Goal: Task Accomplishment & Management: Manage account settings

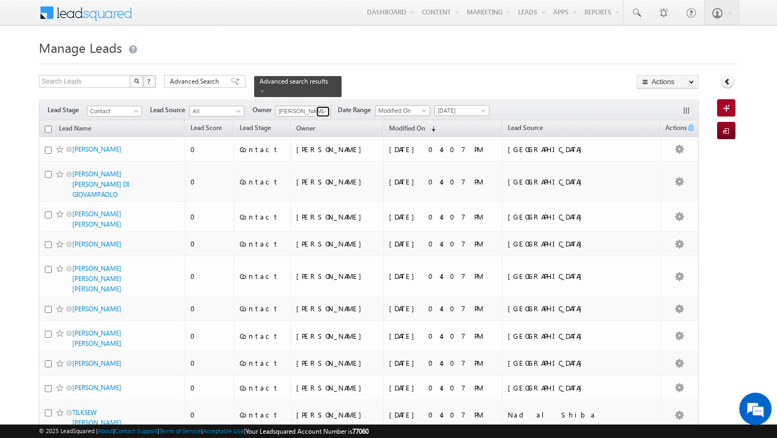
click at [324, 113] on span at bounding box center [324, 111] width 9 height 9
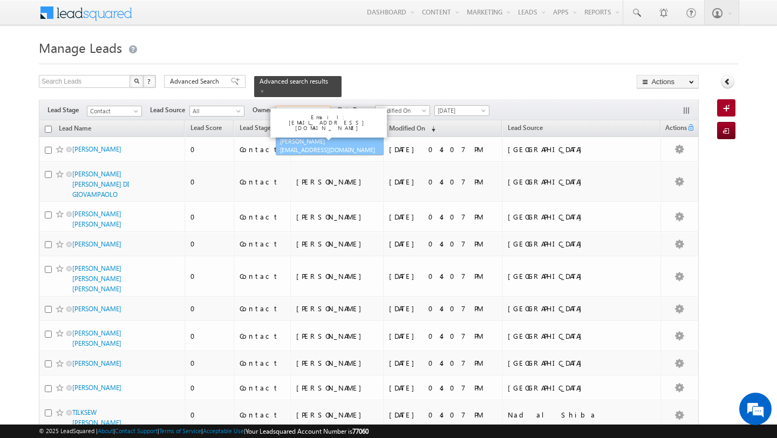
click at [302, 146] on span "[EMAIL_ADDRESS][DOMAIN_NAME]" at bounding box center [328, 150] width 97 height 8
type input "[PERSON_NAME]"
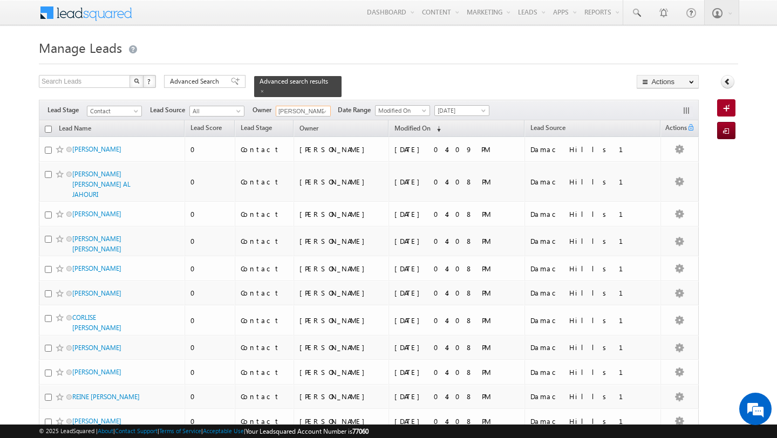
click at [44, 134] on th "Lead Name" at bounding box center [112, 128] width 146 height 17
click at [51, 128] on input "checkbox" at bounding box center [48, 129] width 7 height 7
checkbox input "true"
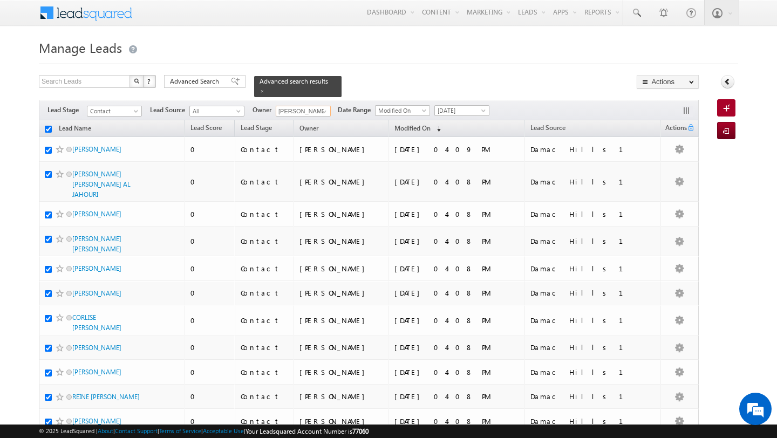
checkbox input "true"
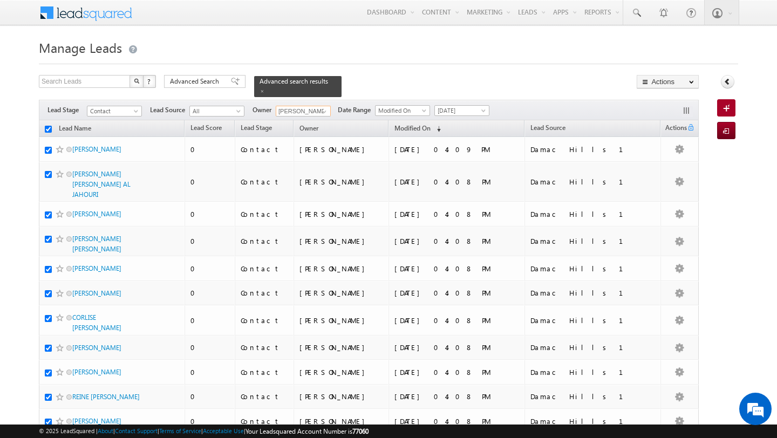
checkbox input "true"
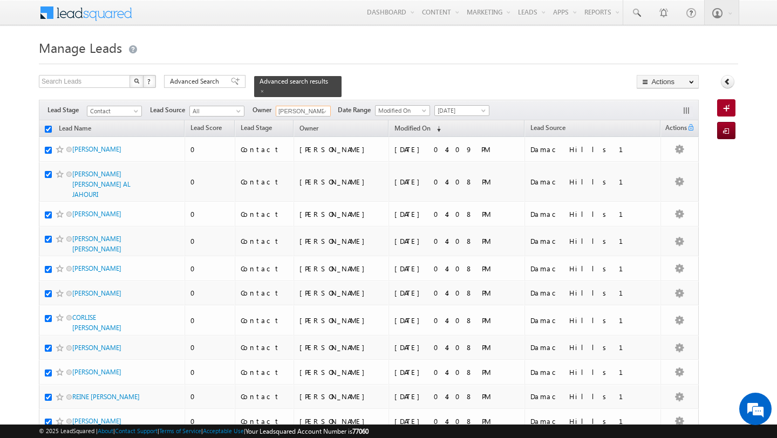
checkbox input "true"
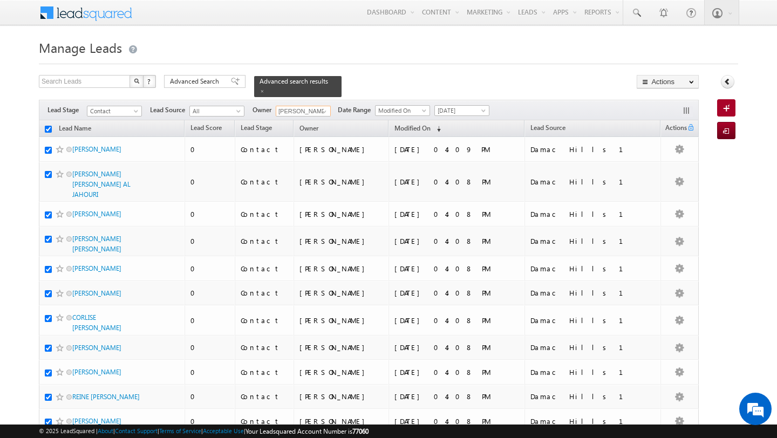
checkbox input "true"
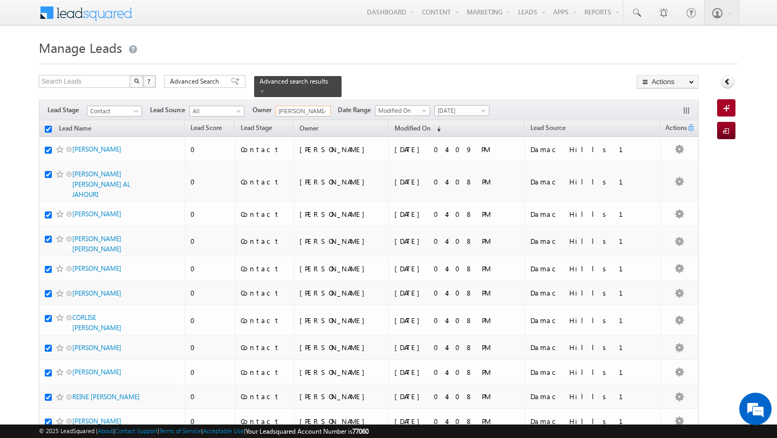
checkbox input "true"
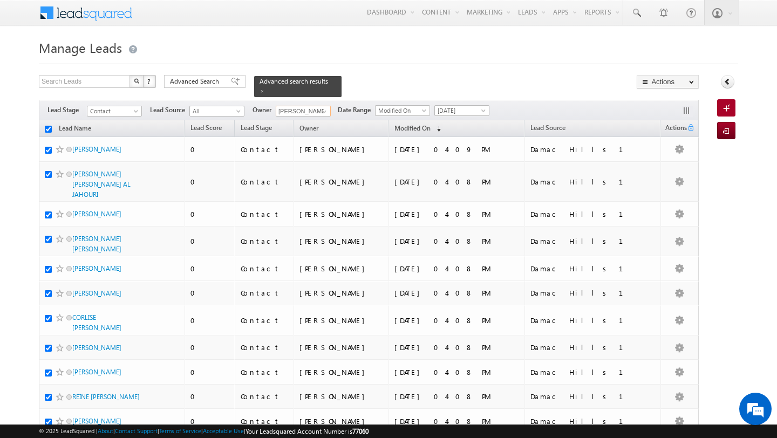
checkbox input "true"
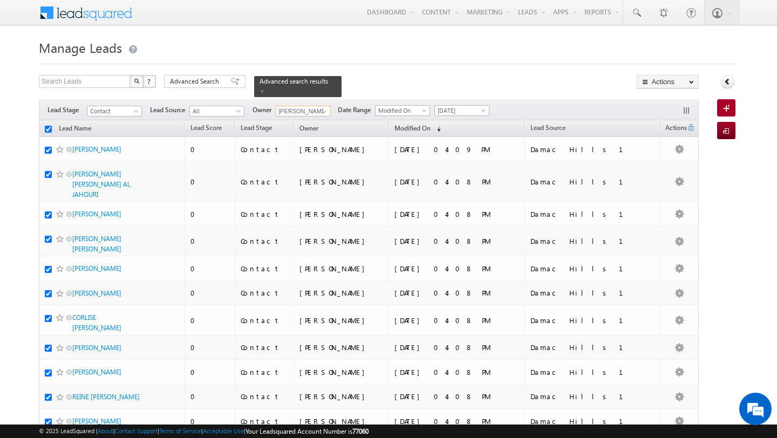
checkbox input "true"
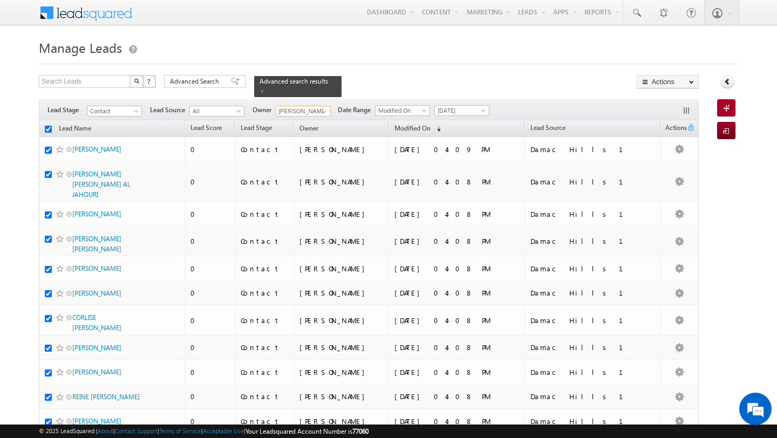
checkbox input "true"
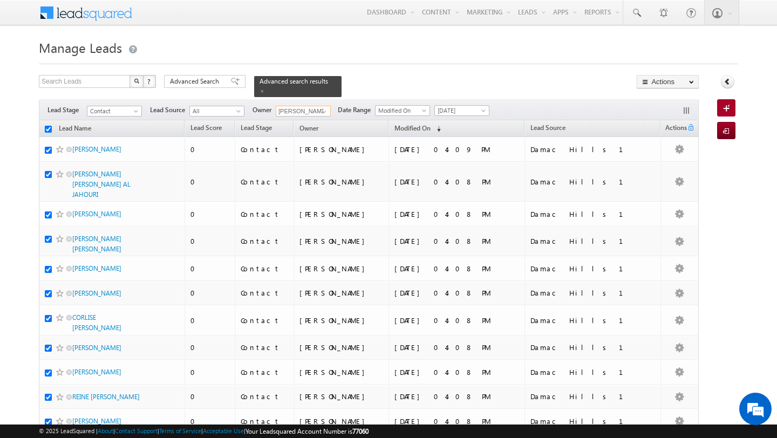
checkbox input "true"
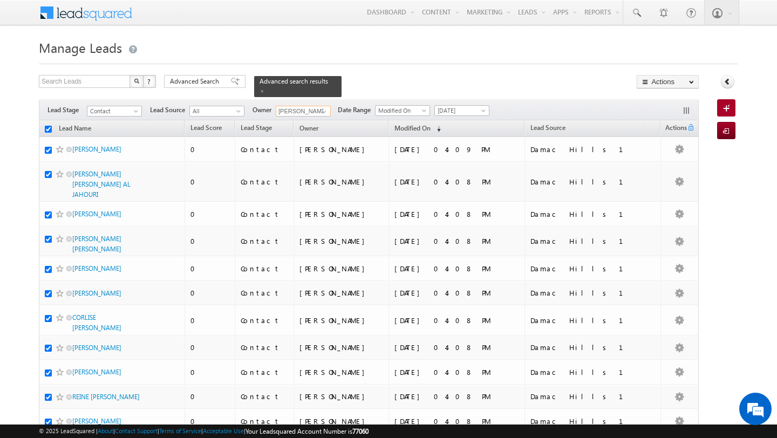
checkbox input "true"
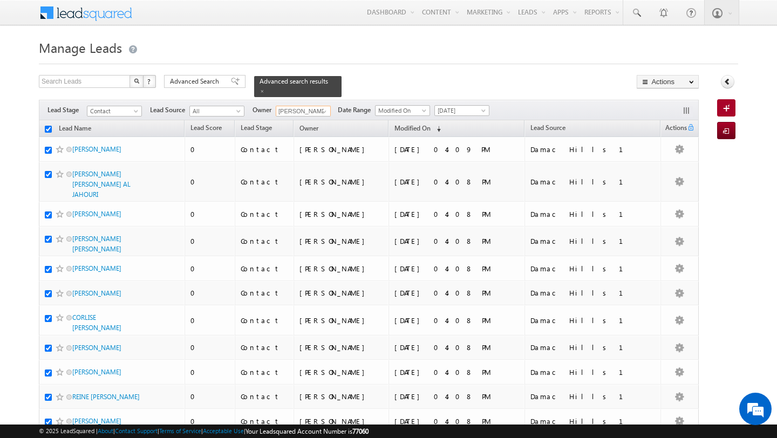
checkbox input "true"
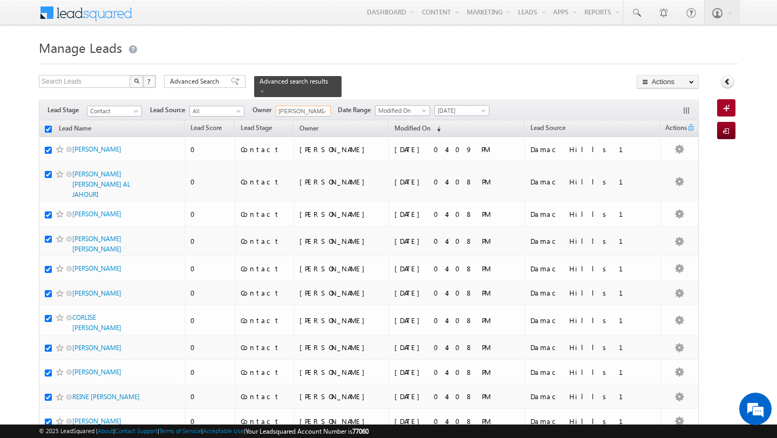
checkbox input "true"
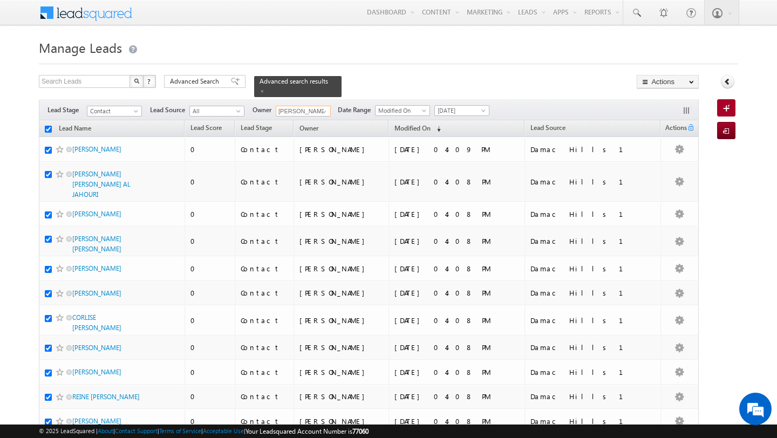
checkbox input "true"
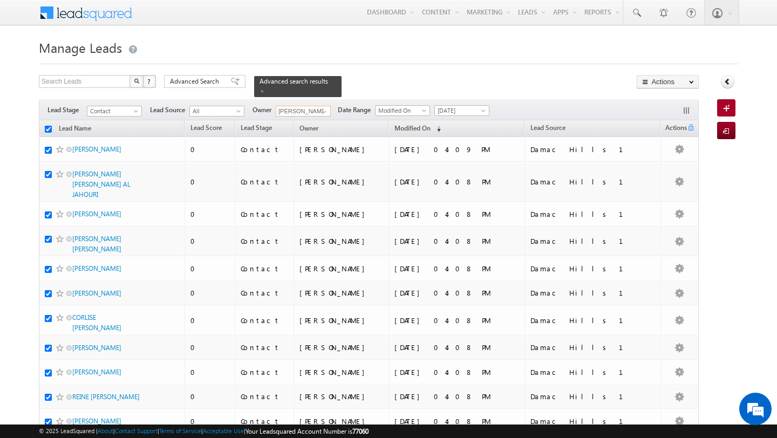
checkbox input "true"
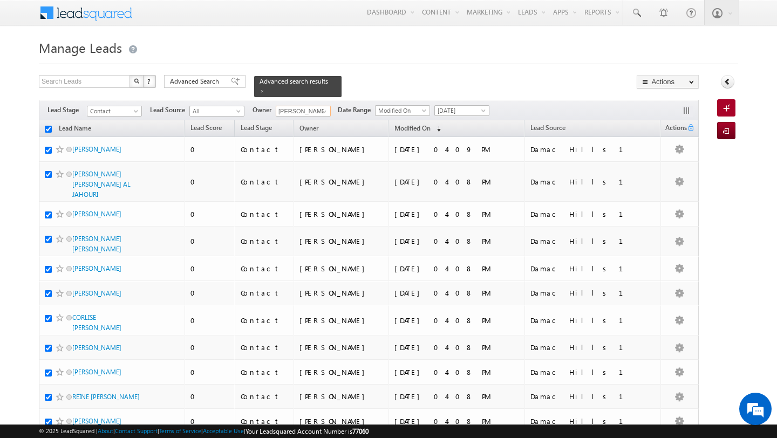
checkbox input "true"
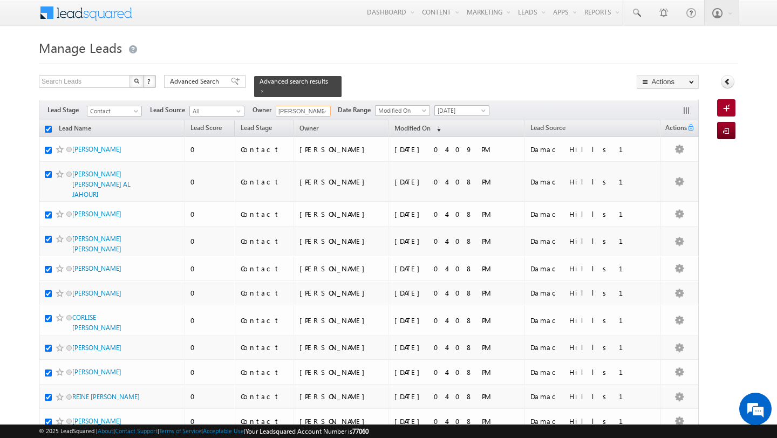
checkbox input "true"
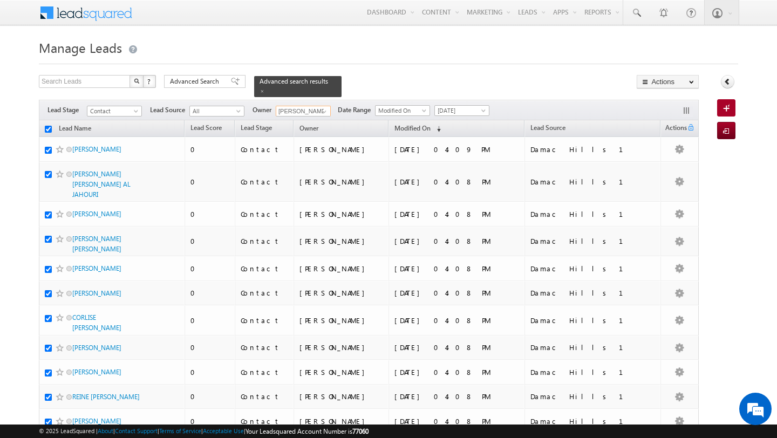
checkbox input "true"
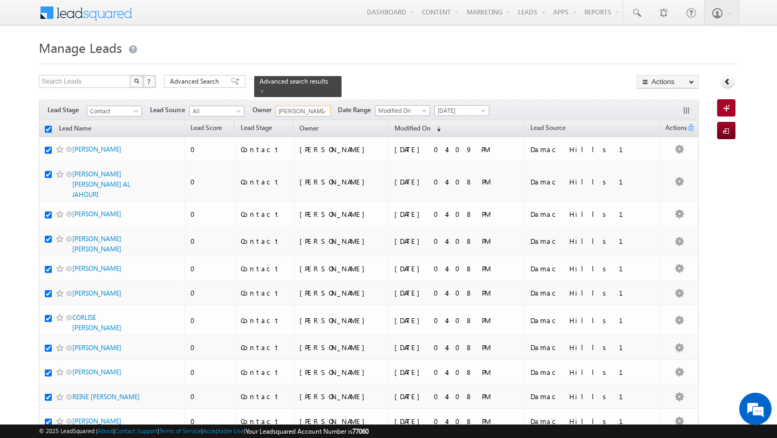
checkbox input "true"
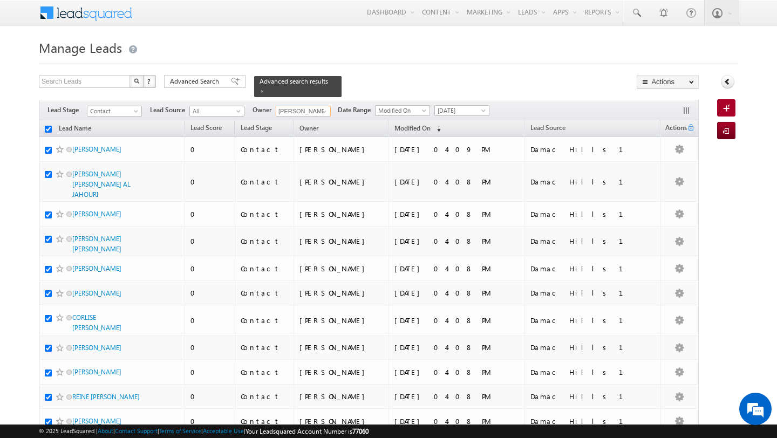
checkbox input "true"
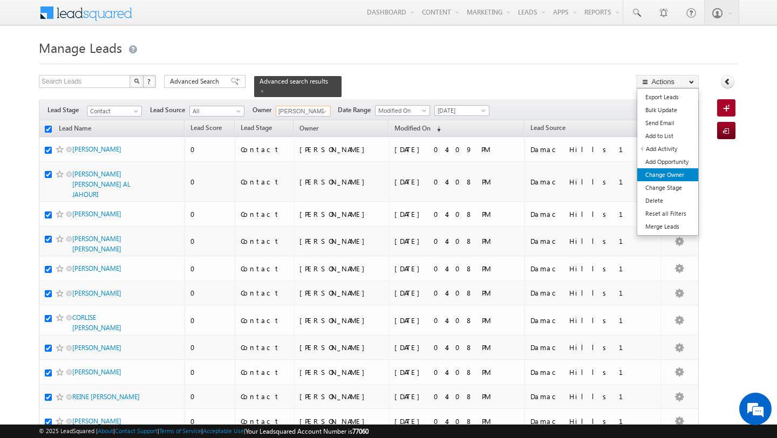
type input "[PERSON_NAME]"
click at [672, 173] on link "Change Owner" at bounding box center [667, 174] width 61 height 13
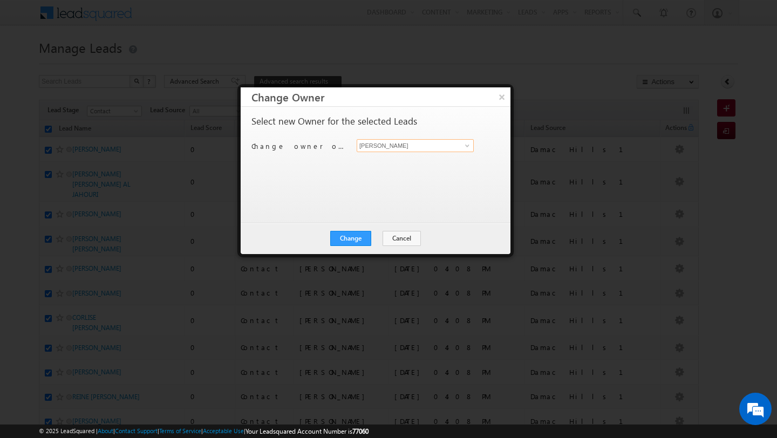
click at [407, 149] on input "[PERSON_NAME]" at bounding box center [415, 145] width 117 height 13
click at [407, 158] on link "[PERSON_NAME] [EMAIL_ADDRESS][PERSON_NAME][DOMAIN_NAME]" at bounding box center [415, 162] width 117 height 21
type input "MEHFOOZA MEMON"
click at [355, 243] on button "Change" at bounding box center [350, 238] width 41 height 15
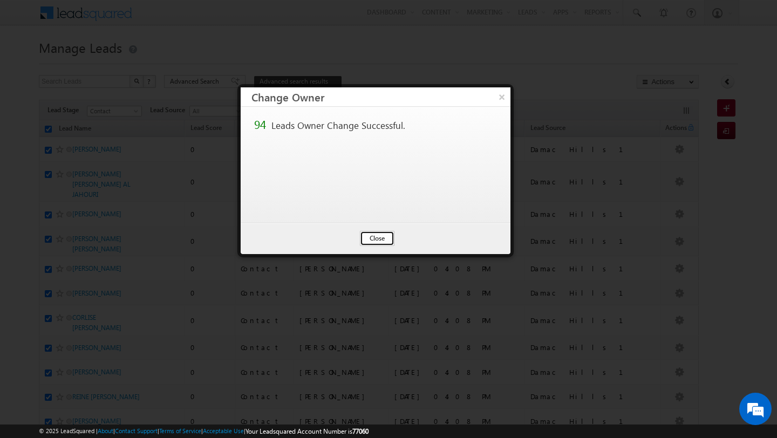
click at [369, 246] on button "Close" at bounding box center [377, 238] width 35 height 15
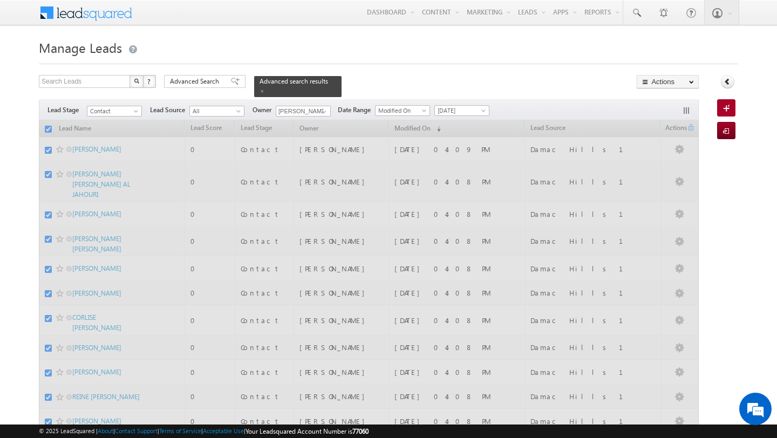
checkbox input "false"
